Goal: Book appointment/travel/reservation: Book appointment/travel/reservation

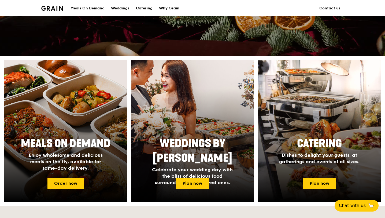
scroll to position [163, 0]
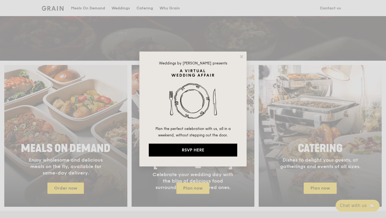
click at [245, 58] on div "Weddings by Grain presents Plan the perfect celebration with us, all in a weeke…" at bounding box center [192, 108] width 107 height 115
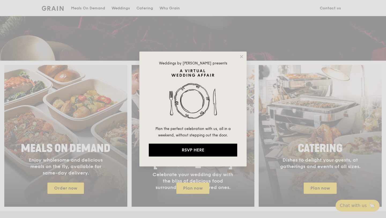
click at [244, 58] on div "Weddings by Grain presents Plan the perfect celebration with us, all in a weeke…" at bounding box center [192, 108] width 107 height 115
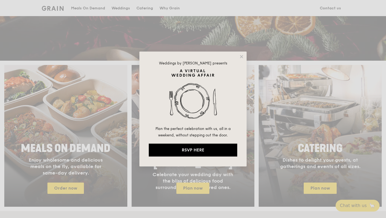
click at [236, 58] on div "Weddings by Grain presents Plan the perfect celebration with us, all in a weeke…" at bounding box center [192, 108] width 107 height 115
click at [240, 57] on icon at bounding box center [241, 56] width 5 height 5
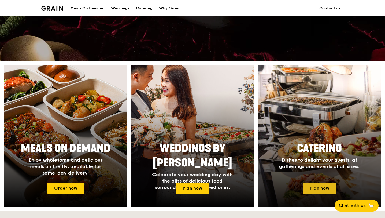
click at [322, 191] on link "Plan now" at bounding box center [319, 187] width 33 height 11
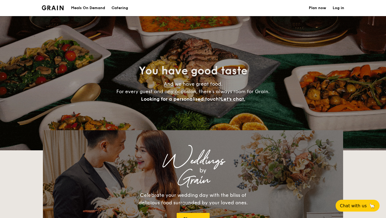
select select
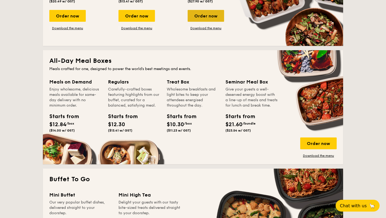
scroll to position [208, 0]
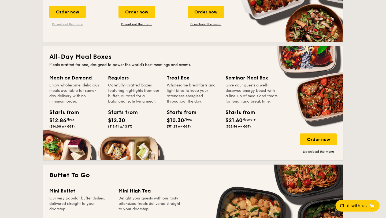
click at [71, 24] on link "Download the menu" at bounding box center [67, 24] width 36 height 4
